Goal: Transaction & Acquisition: Subscribe to service/newsletter

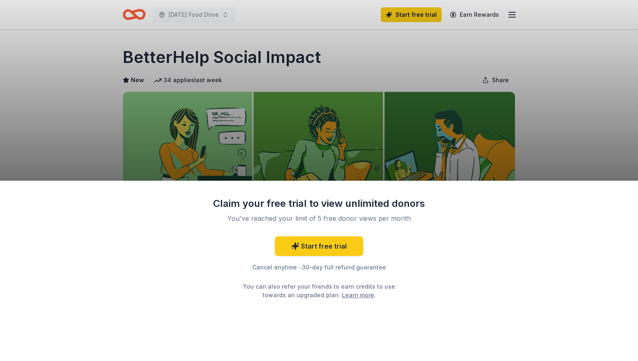
click at [174, 16] on div "Claim your free trial to view unlimited donors You've reached your limit of 5 f…" at bounding box center [319, 180] width 638 height 361
click at [304, 247] on link "Start free trial" at bounding box center [319, 246] width 88 height 20
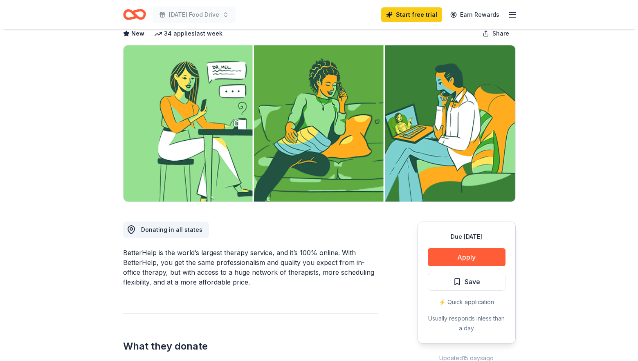
scroll to position [55, 0]
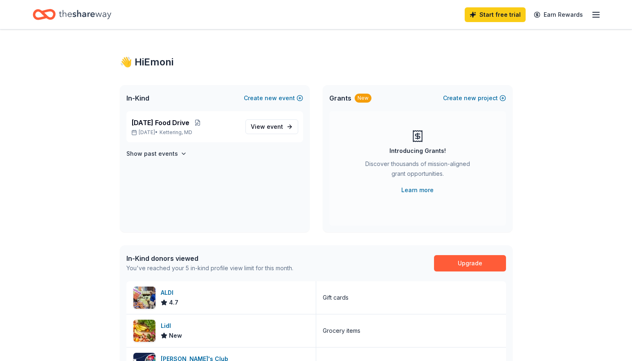
click at [595, 14] on icon "button" at bounding box center [596, 15] width 10 height 10
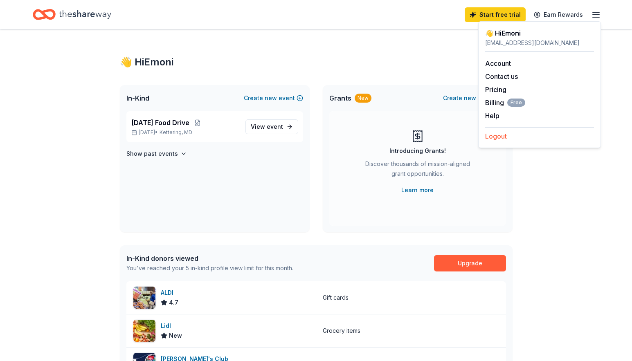
click at [499, 137] on button "Logout" at bounding box center [496, 136] width 22 height 10
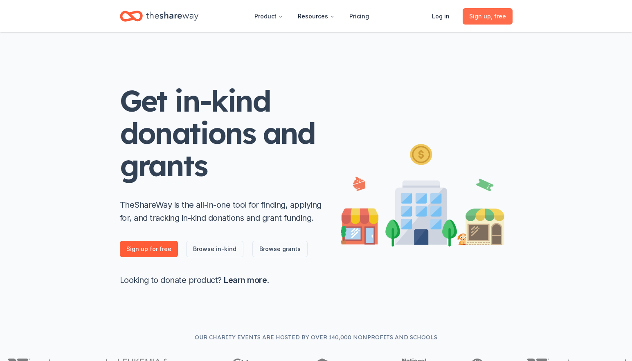
click at [485, 18] on span "Sign up , free" at bounding box center [487, 16] width 37 height 10
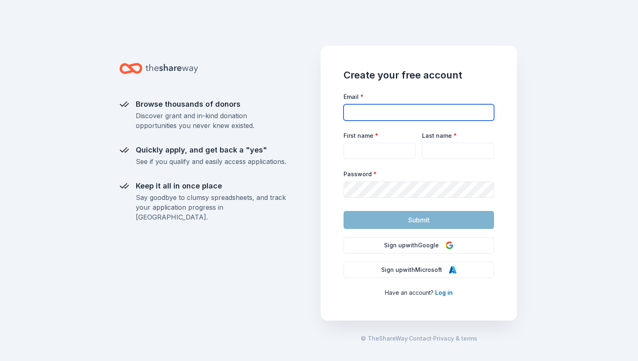
click at [367, 113] on input "Email *" at bounding box center [419, 112] width 150 height 16
type input "flowersoutreach@theunionchurch.com"
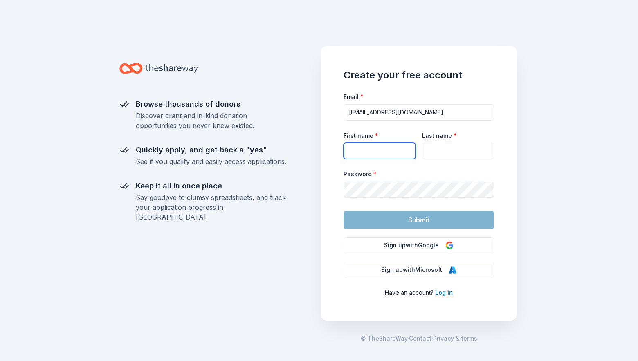
click at [366, 149] on input "First name *" at bounding box center [380, 151] width 72 height 16
type input "U"
click at [424, 244] on button "Sign up with Google" at bounding box center [419, 245] width 150 height 16
